Goal: Task Accomplishment & Management: Complete application form

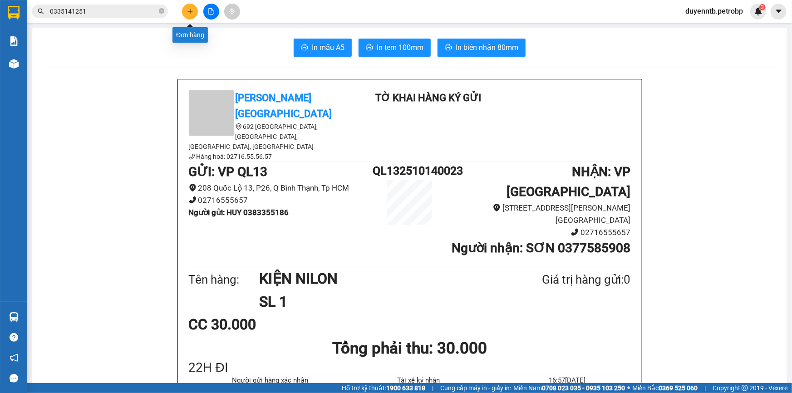
click at [190, 8] on icon "plus" at bounding box center [190, 11] width 6 height 6
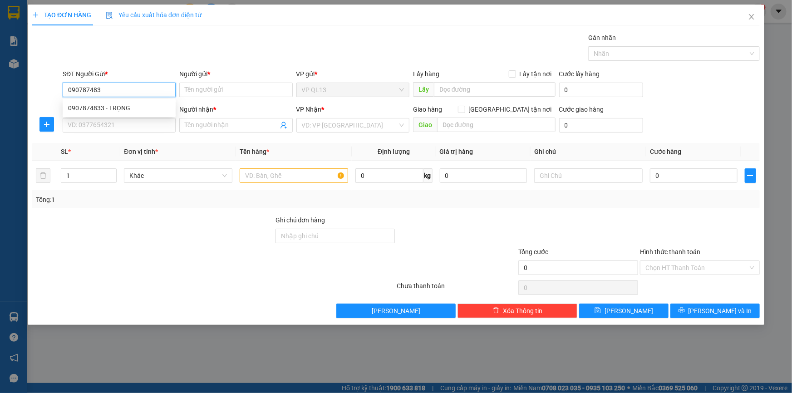
type input "0907874833"
click at [122, 111] on div "0907874833 - TRỌNG" at bounding box center [119, 108] width 102 height 10
type input "TRỌNG"
type input "0866177429"
type input "THANH PR"
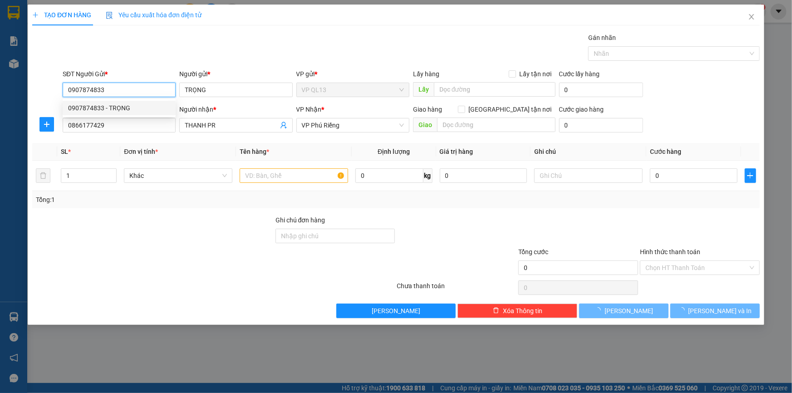
type input "30.000"
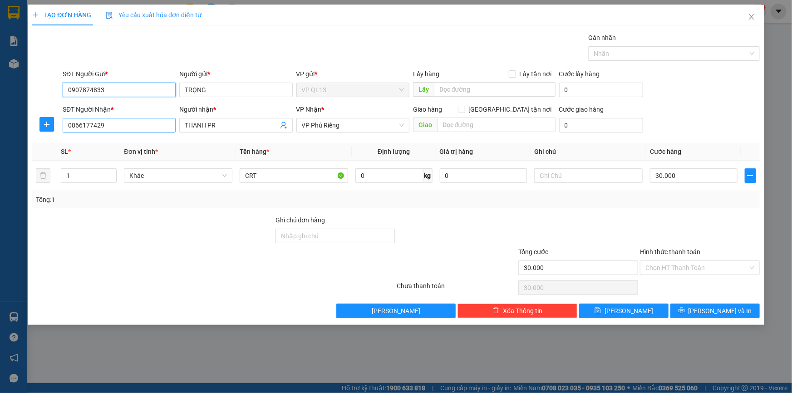
type input "0907874833"
click at [126, 119] on input "0866177429" at bounding box center [119, 125] width 113 height 15
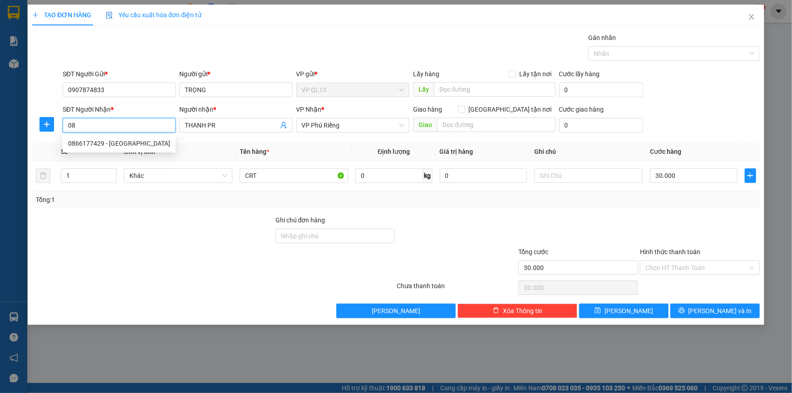
type input "0"
click at [141, 144] on div "0978617860 - GARE HIỀN" at bounding box center [119, 143] width 102 height 10
type input "0978617860"
type input "GARE HIỀN"
type input "TÂN LẬP"
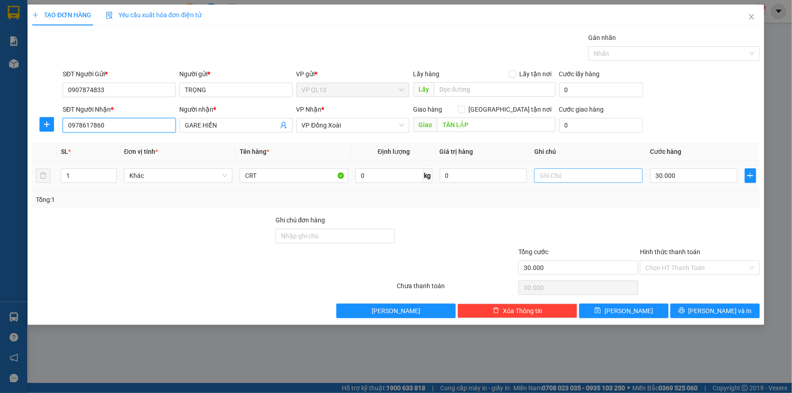
type input "0978617860"
click at [567, 175] on input "text" at bounding box center [588, 175] width 108 height 15
type input "MAI 9H ĐI"
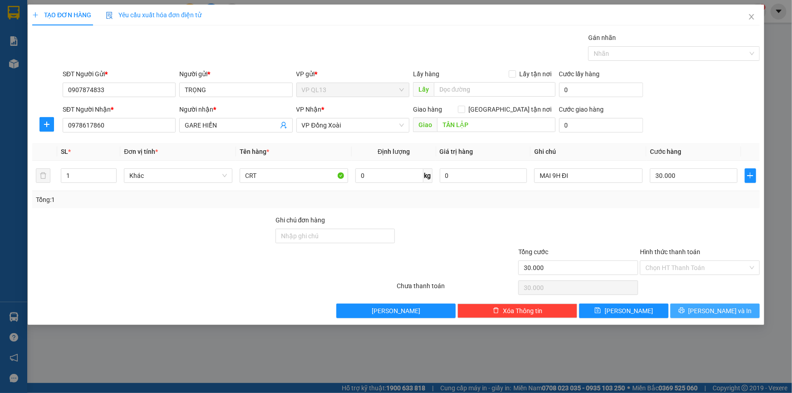
click at [713, 307] on span "[PERSON_NAME] và In" at bounding box center [720, 311] width 64 height 10
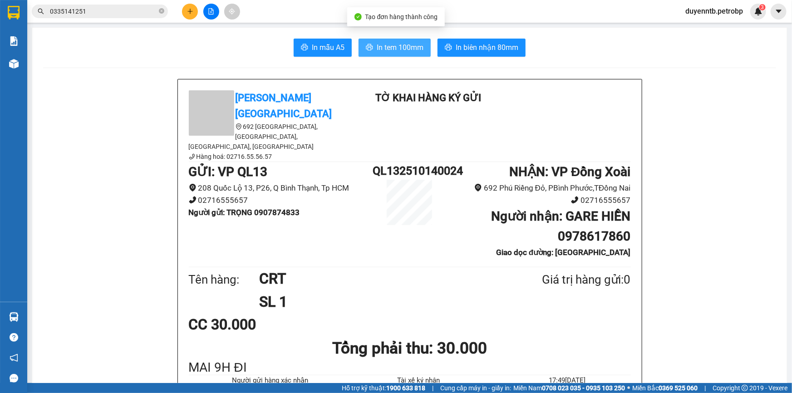
click at [399, 43] on span "In tem 100mm" at bounding box center [399, 47] width 47 height 11
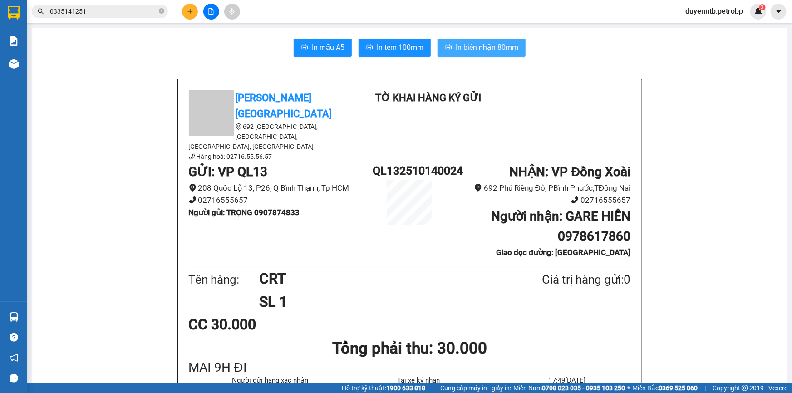
click at [484, 46] on span "In biên nhận 80mm" at bounding box center [486, 47] width 63 height 11
click at [192, 7] on button at bounding box center [190, 12] width 16 height 16
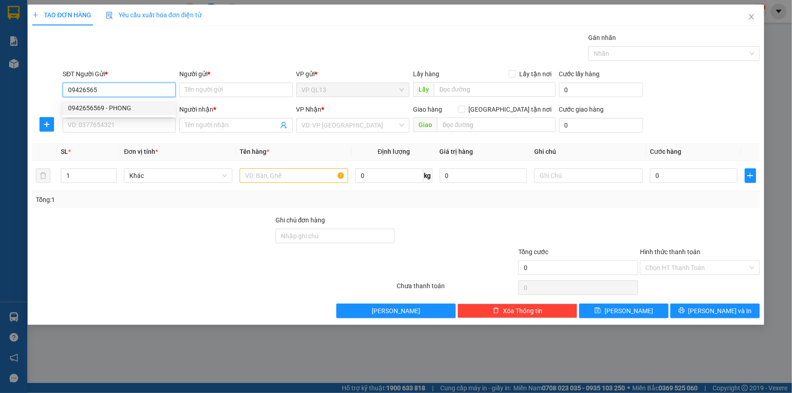
click at [132, 107] on div "0942656569 - PHONG" at bounding box center [119, 108] width 102 height 10
type input "0942656569"
type input "PHONG"
type input "0985107045"
type input "ANH TÂN"
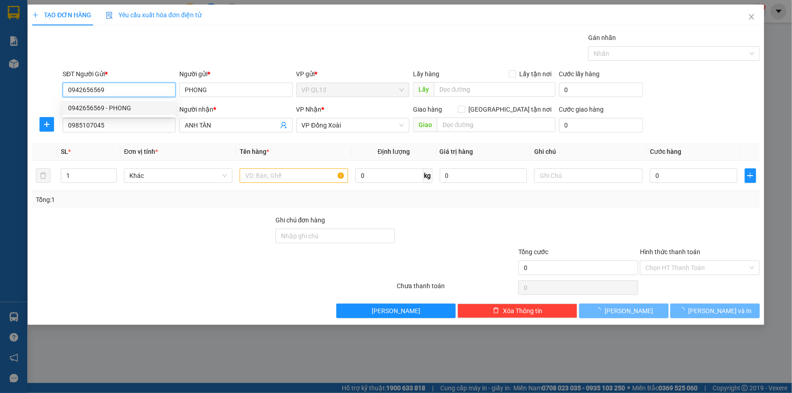
type input "30.000"
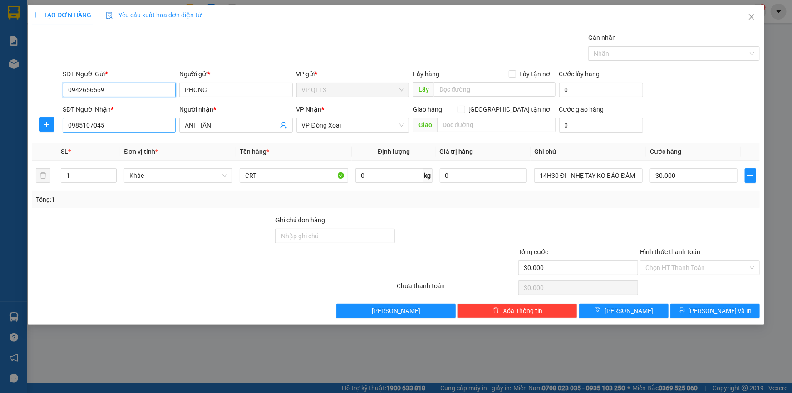
type input "0942656569"
click at [127, 123] on input "0985107045" at bounding box center [119, 125] width 113 height 15
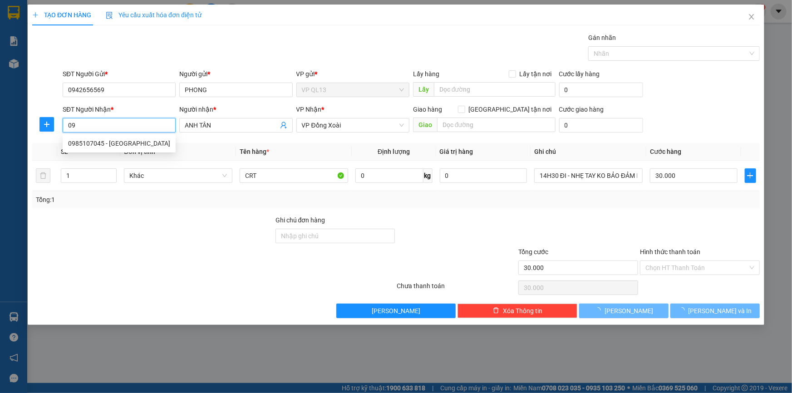
type input "0"
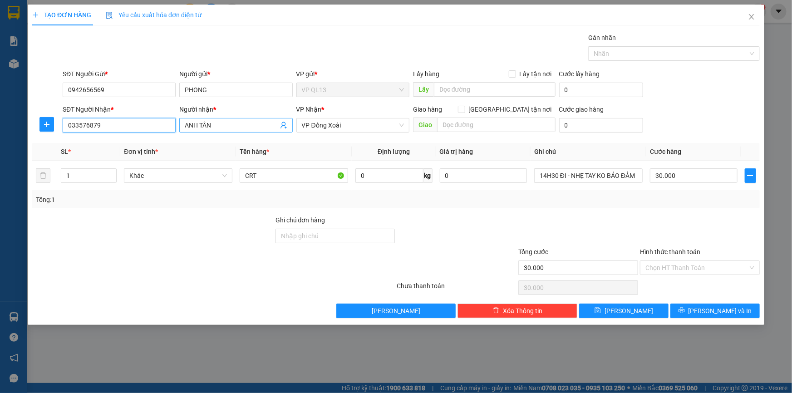
type input "033576879"
click at [230, 121] on input "ANH TÂN" at bounding box center [231, 125] width 93 height 10
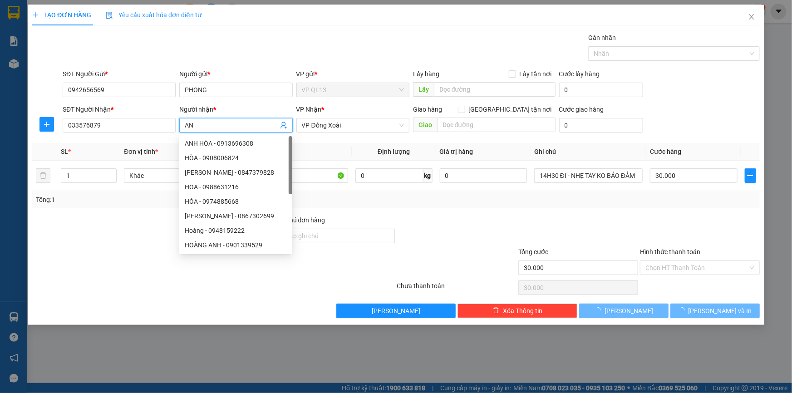
type input "A"
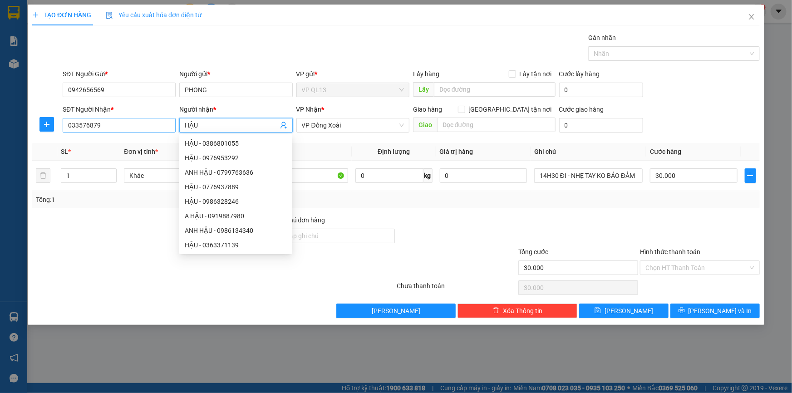
type input "HẬU"
click at [87, 124] on input "033576879" at bounding box center [119, 125] width 113 height 15
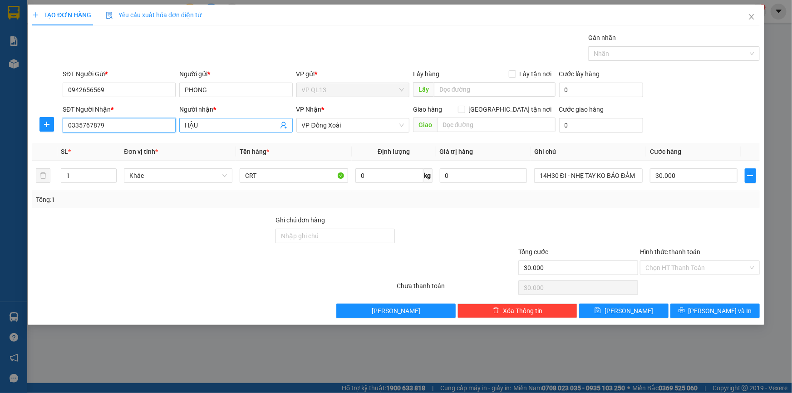
type input "0335767879"
click at [208, 125] on input "HẬU" at bounding box center [231, 125] width 93 height 10
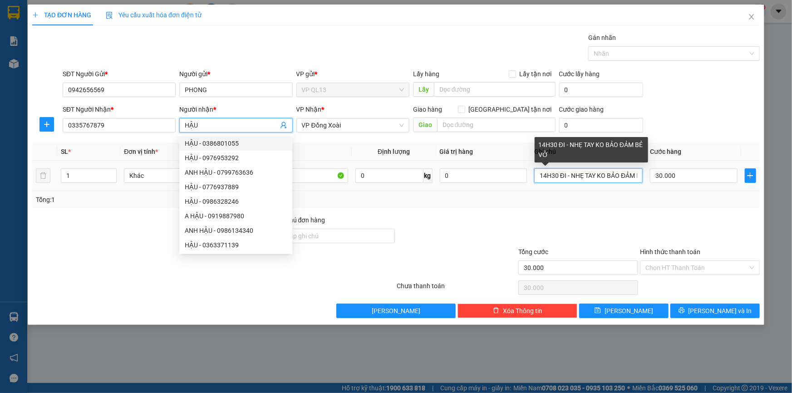
click at [557, 175] on input "14H30 ĐI - NHẸ TAY KO BẢO ĐẢM BẺ VỠ" at bounding box center [588, 175] width 108 height 15
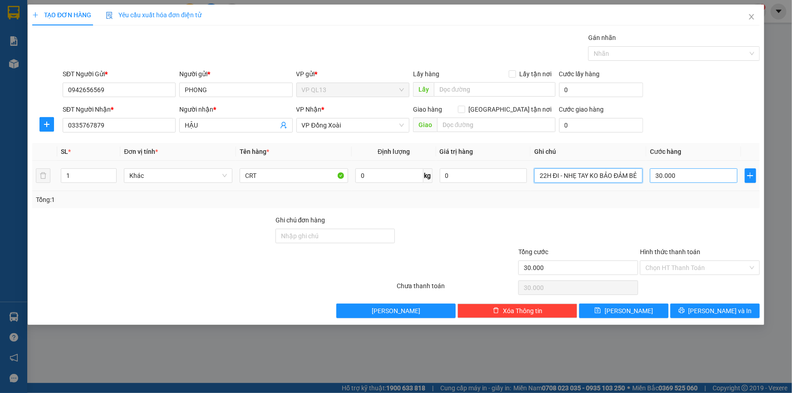
type input "22H ĐI - NHẸ TAY KO BẢO ĐẢM BẺ VỠ"
click at [682, 174] on input "30.000" at bounding box center [694, 175] width 88 height 15
type input "0"
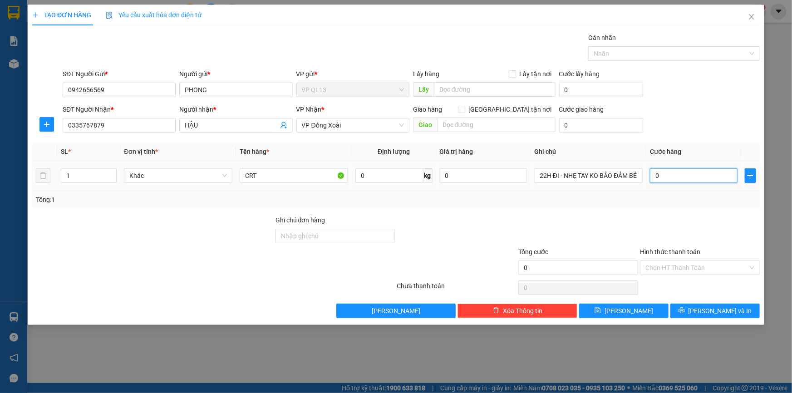
type input "4"
type input "04"
type input "40"
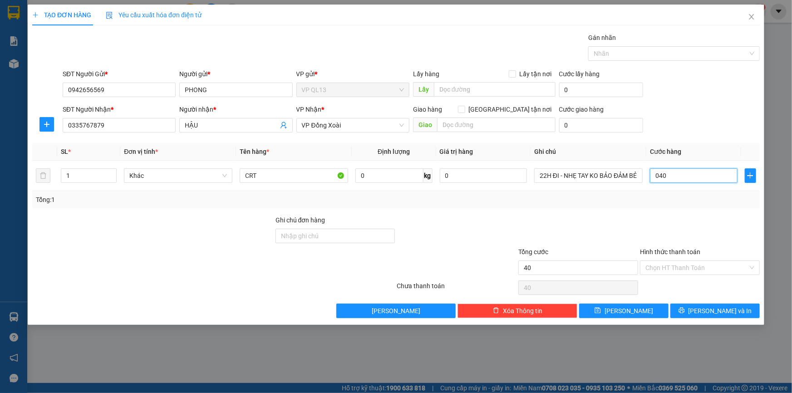
type input "040"
type input "40.000"
click at [674, 210] on div "Transit Pickup Surcharge Ids Transit Deliver Surcharge Ids Transit Deliver Surc…" at bounding box center [395, 175] width 727 height 285
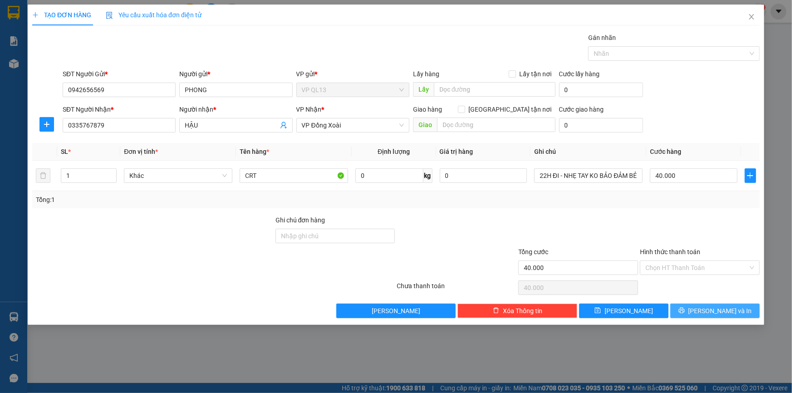
click at [730, 310] on span "[PERSON_NAME] và In" at bounding box center [720, 311] width 64 height 10
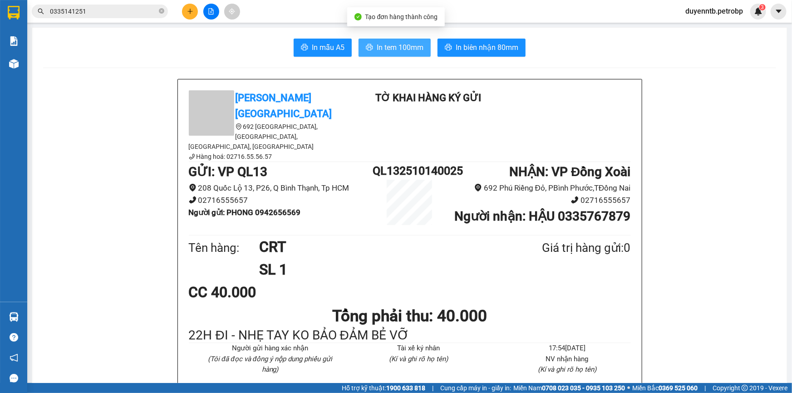
click at [393, 42] on span "In tem 100mm" at bounding box center [399, 47] width 47 height 11
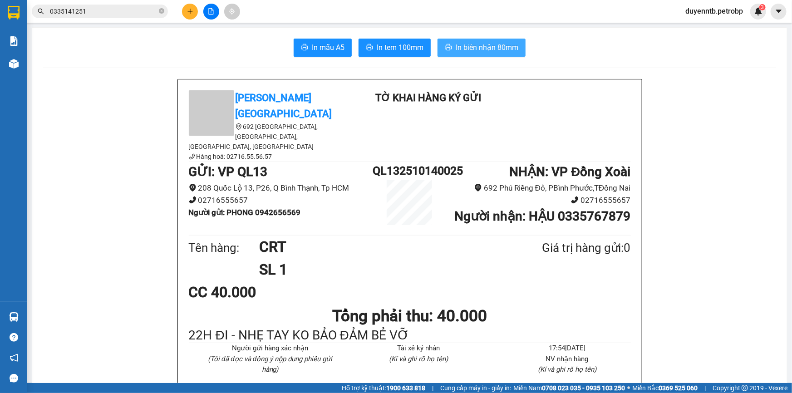
drag, startPoint x: 493, startPoint y: 33, endPoint x: 489, endPoint y: 50, distance: 18.2
click at [489, 50] on span "In biên nhận 80mm" at bounding box center [486, 47] width 63 height 11
